Goal: Task Accomplishment & Management: Manage account settings

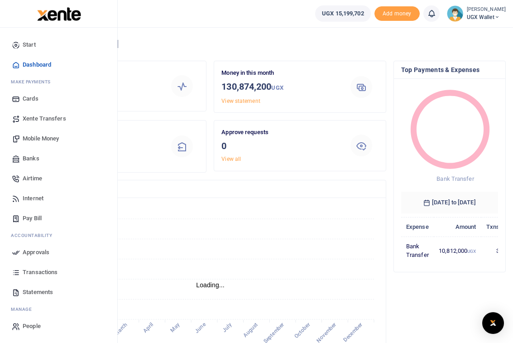
click at [29, 329] on span "People" at bounding box center [32, 326] width 18 height 9
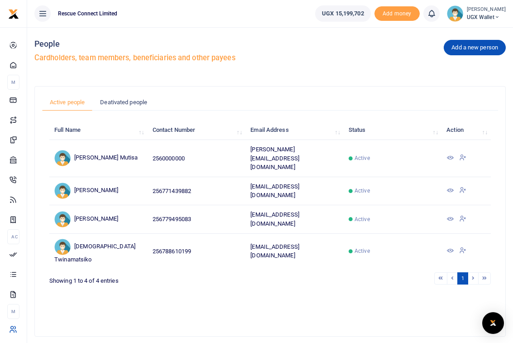
click at [463, 186] on icon at bounding box center [462, 190] width 7 height 8
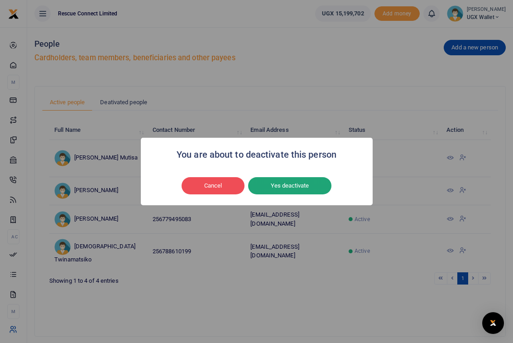
click at [310, 183] on button "Yes deactivate" at bounding box center [289, 185] width 83 height 17
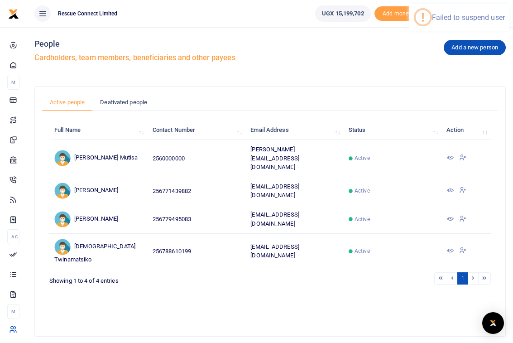
click at [463, 214] on icon at bounding box center [462, 218] width 7 height 8
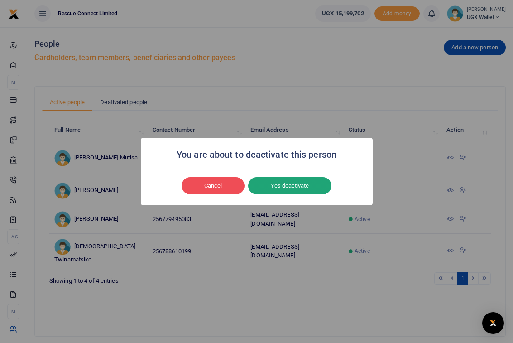
click at [312, 188] on button "Yes deactivate" at bounding box center [289, 185] width 83 height 17
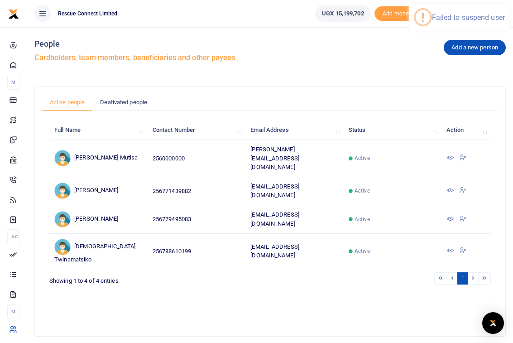
click at [463, 246] on icon at bounding box center [462, 250] width 7 height 8
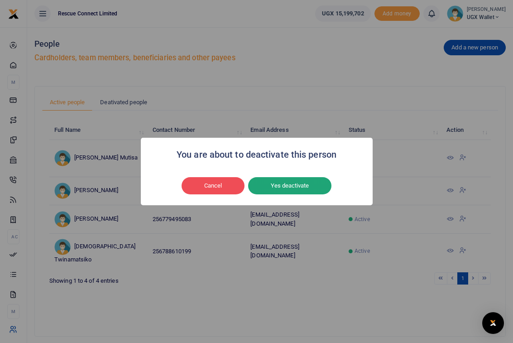
click at [298, 184] on button "Yes deactivate" at bounding box center [289, 185] width 83 height 17
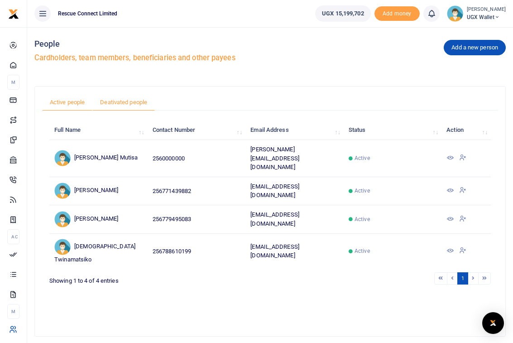
click at [125, 100] on link "Deativated people" at bounding box center [123, 102] width 63 height 17
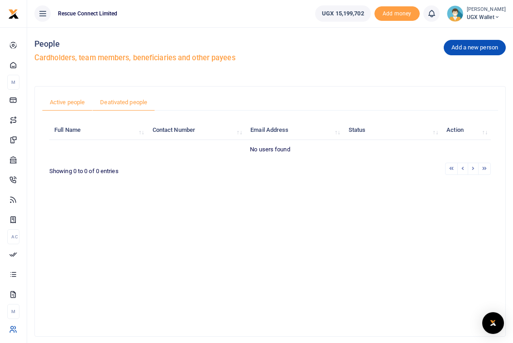
click at [69, 103] on link "Active people" at bounding box center [67, 102] width 50 height 17
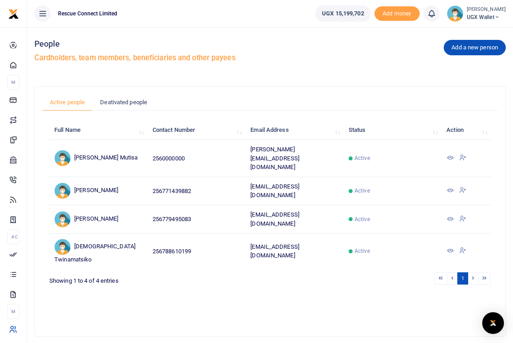
click at [497, 14] on span "UGX Wallet" at bounding box center [486, 17] width 39 height 8
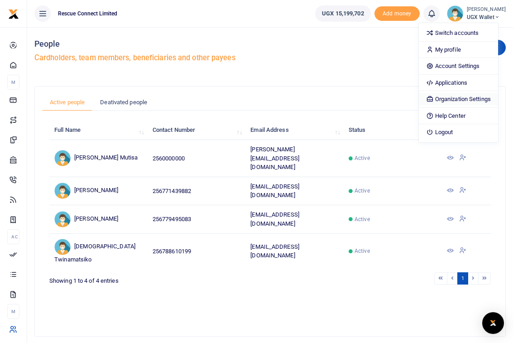
click at [458, 96] on link "Organization Settings" at bounding box center [458, 99] width 79 height 13
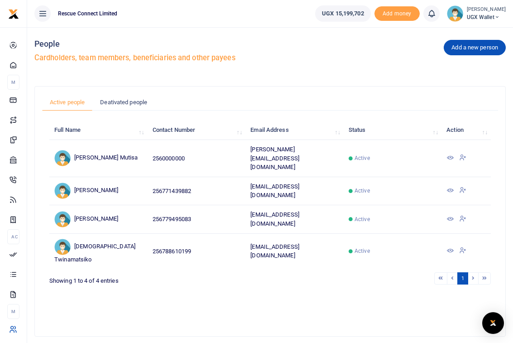
click at [495, 12] on small "[PERSON_NAME]" at bounding box center [486, 10] width 39 height 8
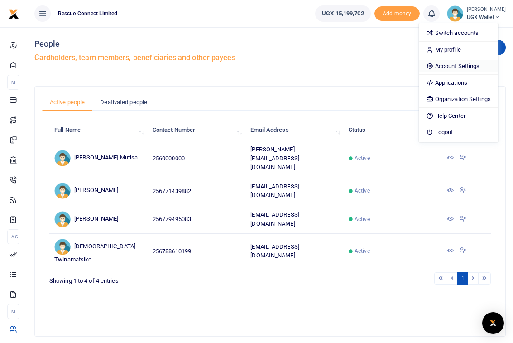
click at [467, 66] on link "Account Settings" at bounding box center [458, 66] width 79 height 13
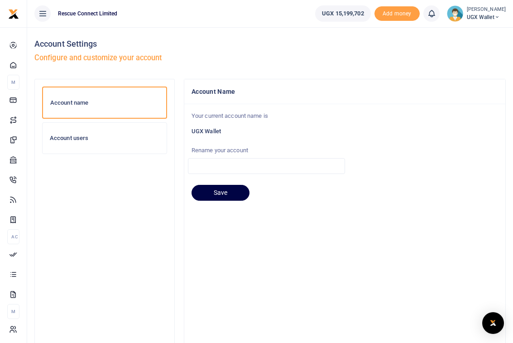
click at [74, 140] on h6 "Account users" at bounding box center [105, 138] width 110 height 7
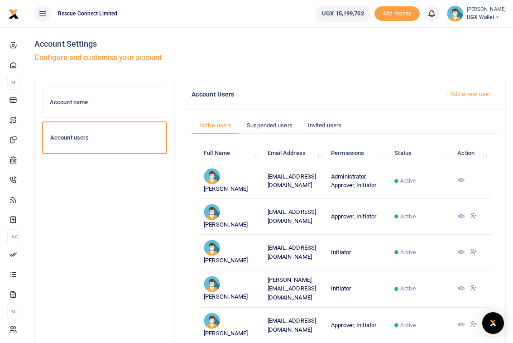
click at [455, 94] on link "Add a new user" at bounding box center [468, 94] width 62 height 15
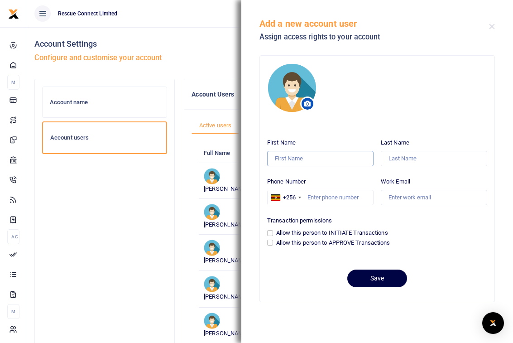
click at [294, 160] on input "First Name" at bounding box center [320, 158] width 106 height 15
type input "Maria"
type input "Rabinovich"
click at [420, 196] on input "Work Email" at bounding box center [434, 197] width 106 height 15
type input "a"
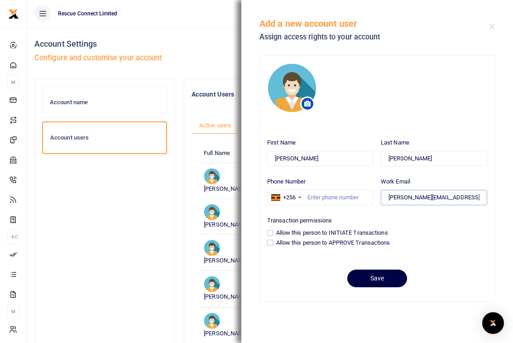
type input "maria@rescue.co"
click at [270, 233] on input "Allow this person to INITIATE Transactions" at bounding box center [270, 233] width 6 height 6
checkbox input "true"
click at [270, 243] on input "Allow this person to APPROVE Transactions" at bounding box center [270, 243] width 6 height 6
checkbox input "true"
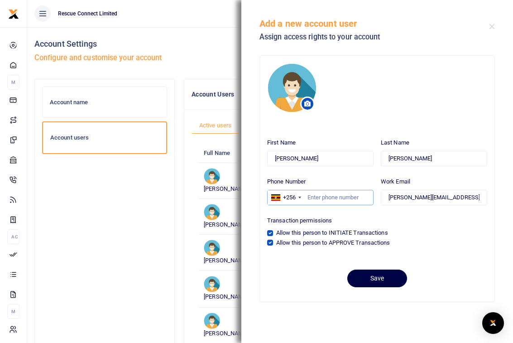
click at [313, 196] on input "Phone Number" at bounding box center [320, 197] width 106 height 15
type input "000000000"
click at [366, 275] on button "Save" at bounding box center [377, 279] width 60 height 18
